Goal: Transaction & Acquisition: Purchase product/service

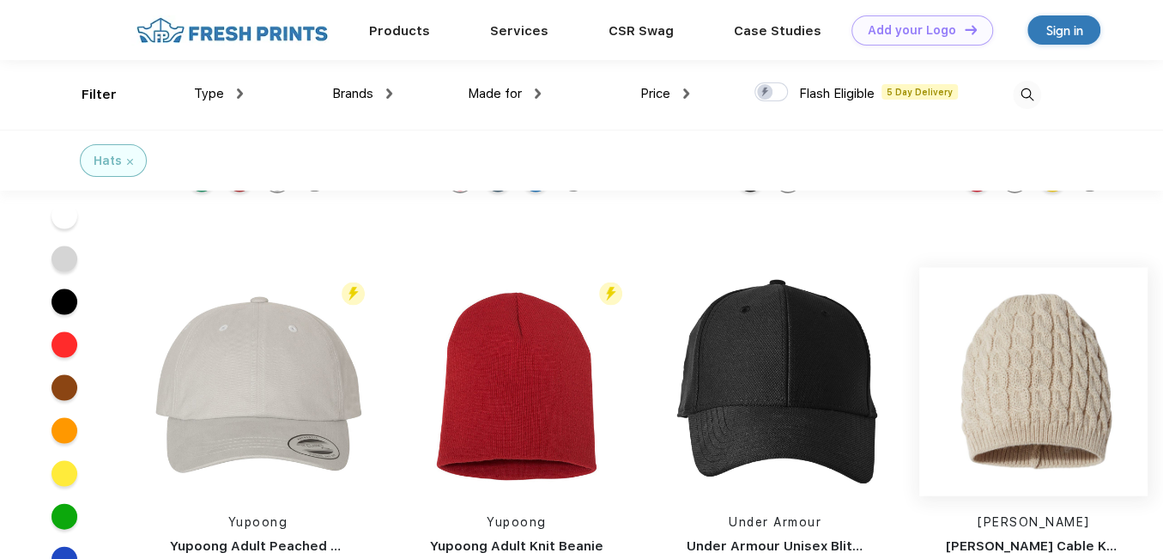
scroll to position [2145, 0]
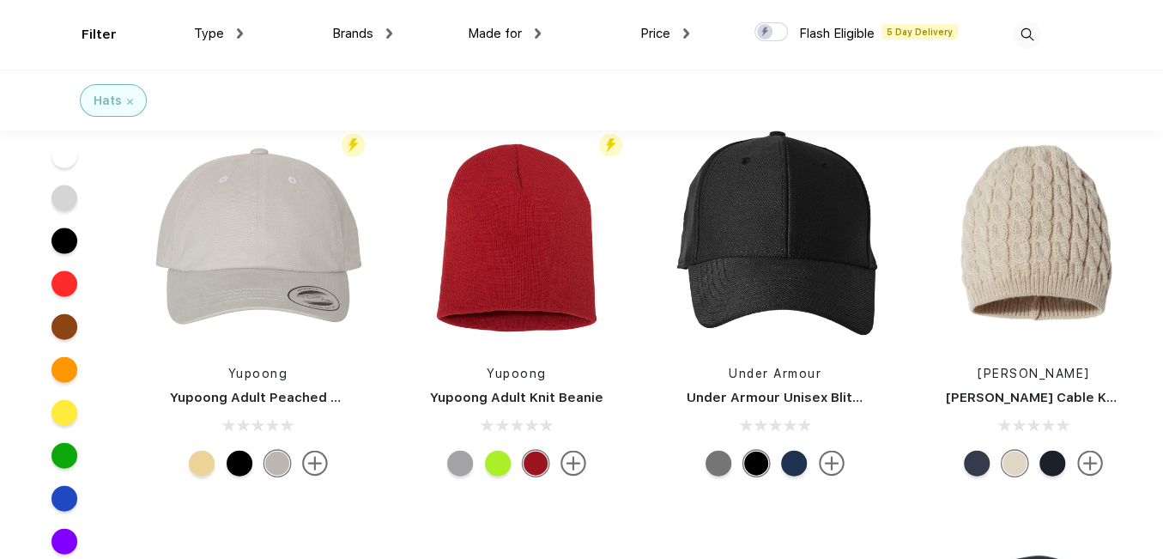
click at [1097, 462] on img at bounding box center [1090, 464] width 26 height 26
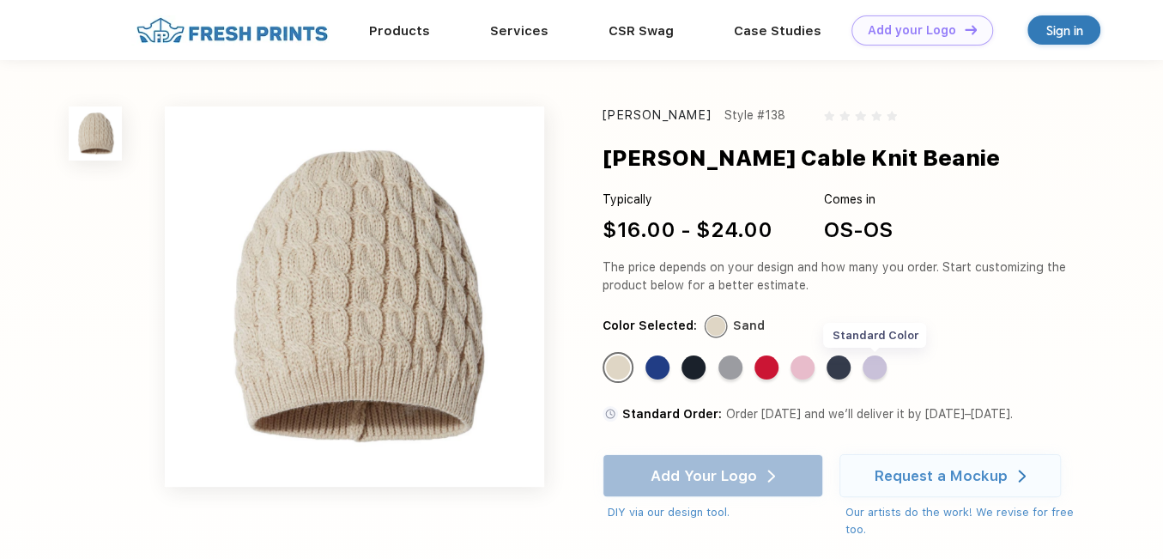
click at [880, 366] on div "Standard Color" at bounding box center [874, 367] width 24 height 24
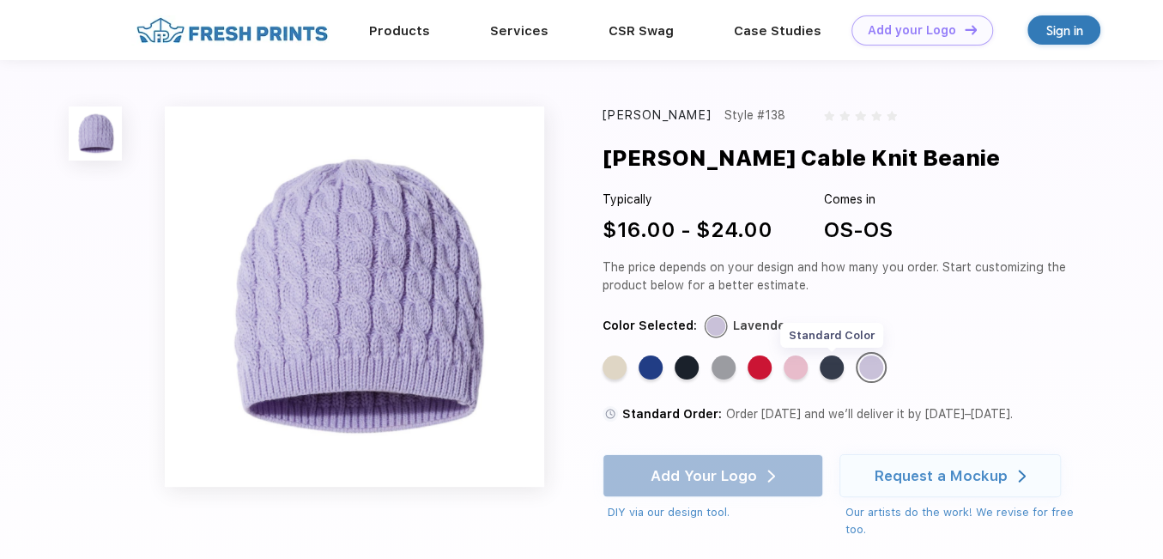
click at [841, 366] on div "Standard Color" at bounding box center [831, 367] width 24 height 24
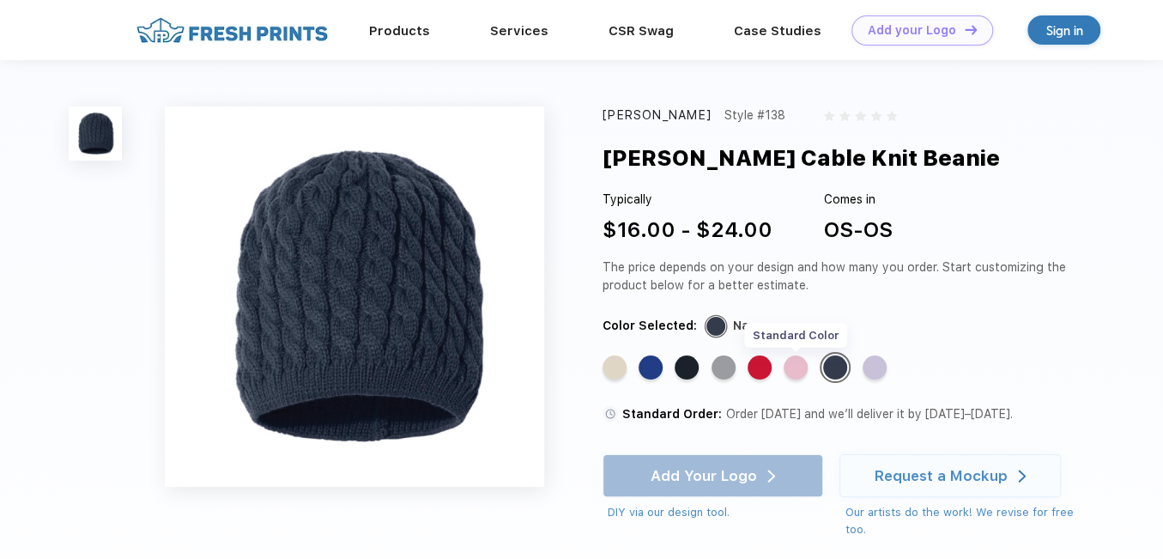
click at [795, 370] on div "Standard Color" at bounding box center [795, 367] width 24 height 24
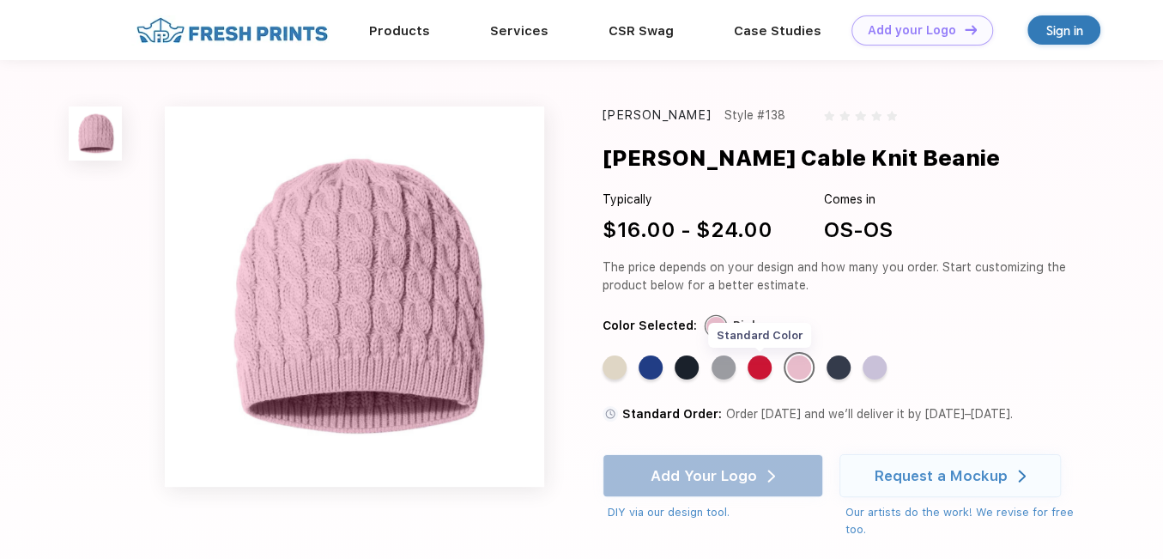
click at [757, 369] on div "Standard Color" at bounding box center [759, 367] width 24 height 24
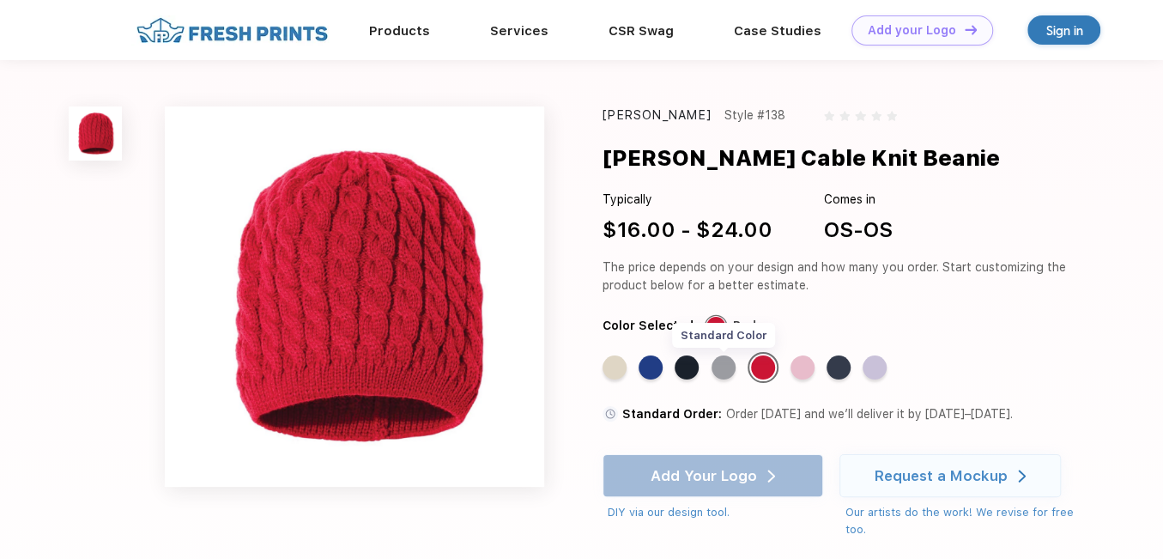
click at [716, 368] on div "Standard Color" at bounding box center [723, 367] width 24 height 24
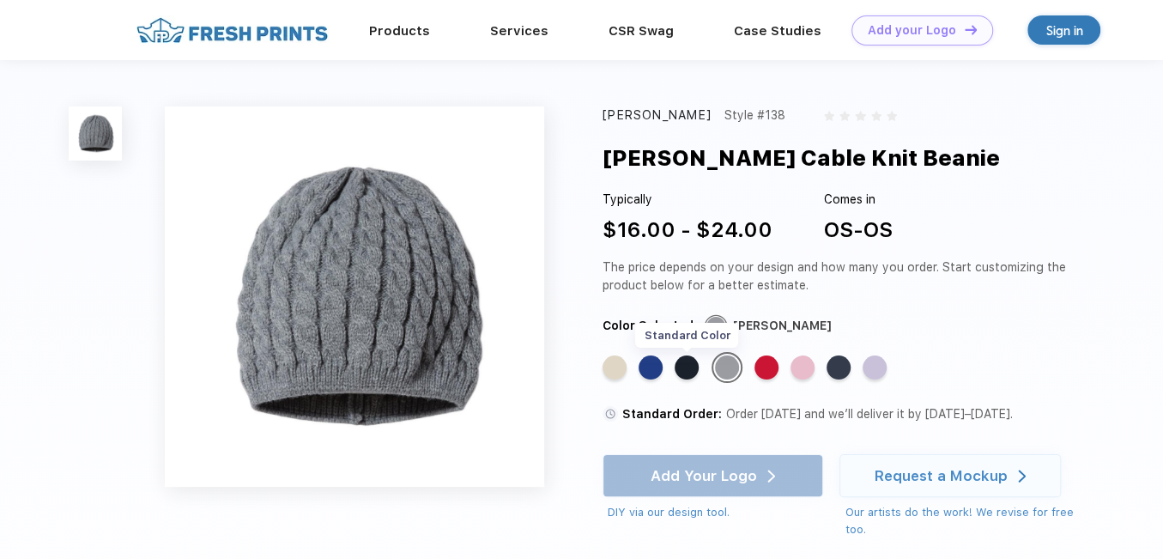
click at [680, 370] on div "Standard Color" at bounding box center [686, 367] width 24 height 24
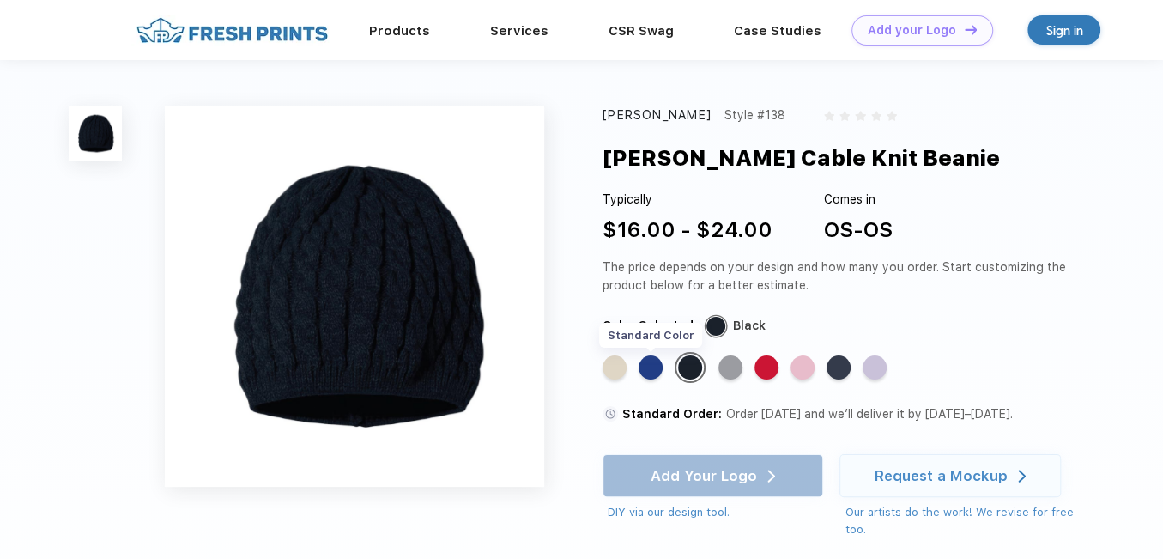
click at [655, 370] on div "Standard Color" at bounding box center [650, 367] width 24 height 24
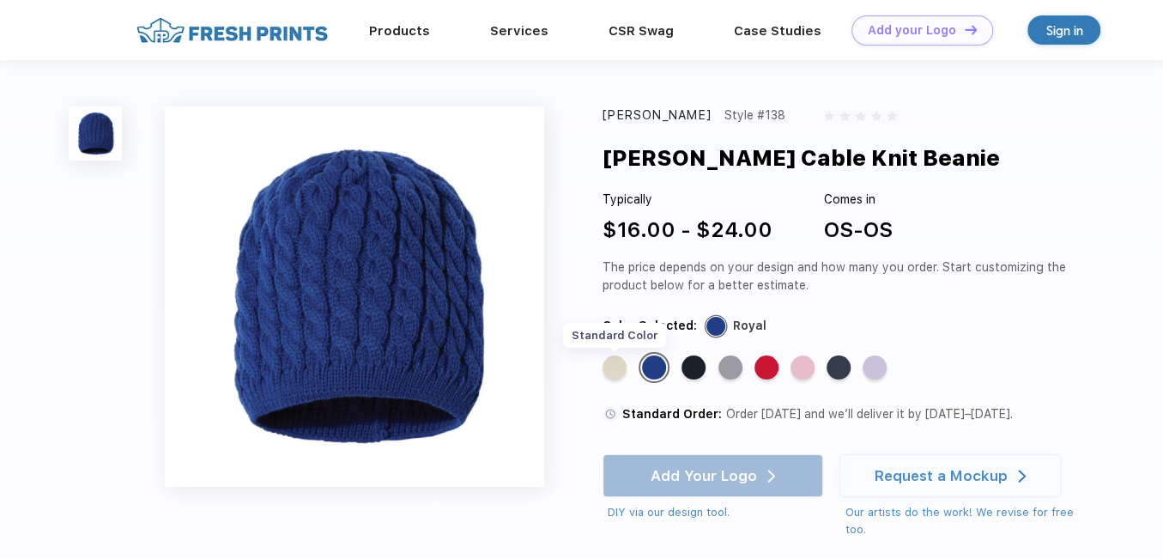
click at [616, 368] on div "Standard Color" at bounding box center [614, 367] width 24 height 24
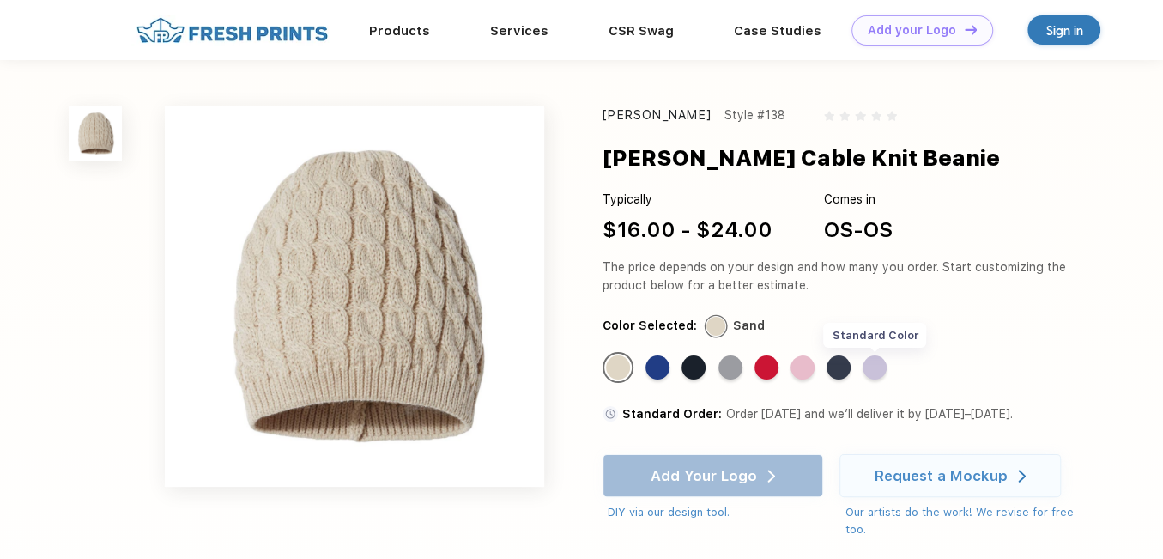
click at [874, 368] on div "Standard Color" at bounding box center [874, 367] width 24 height 24
